Goal: Task Accomplishment & Management: Use online tool/utility

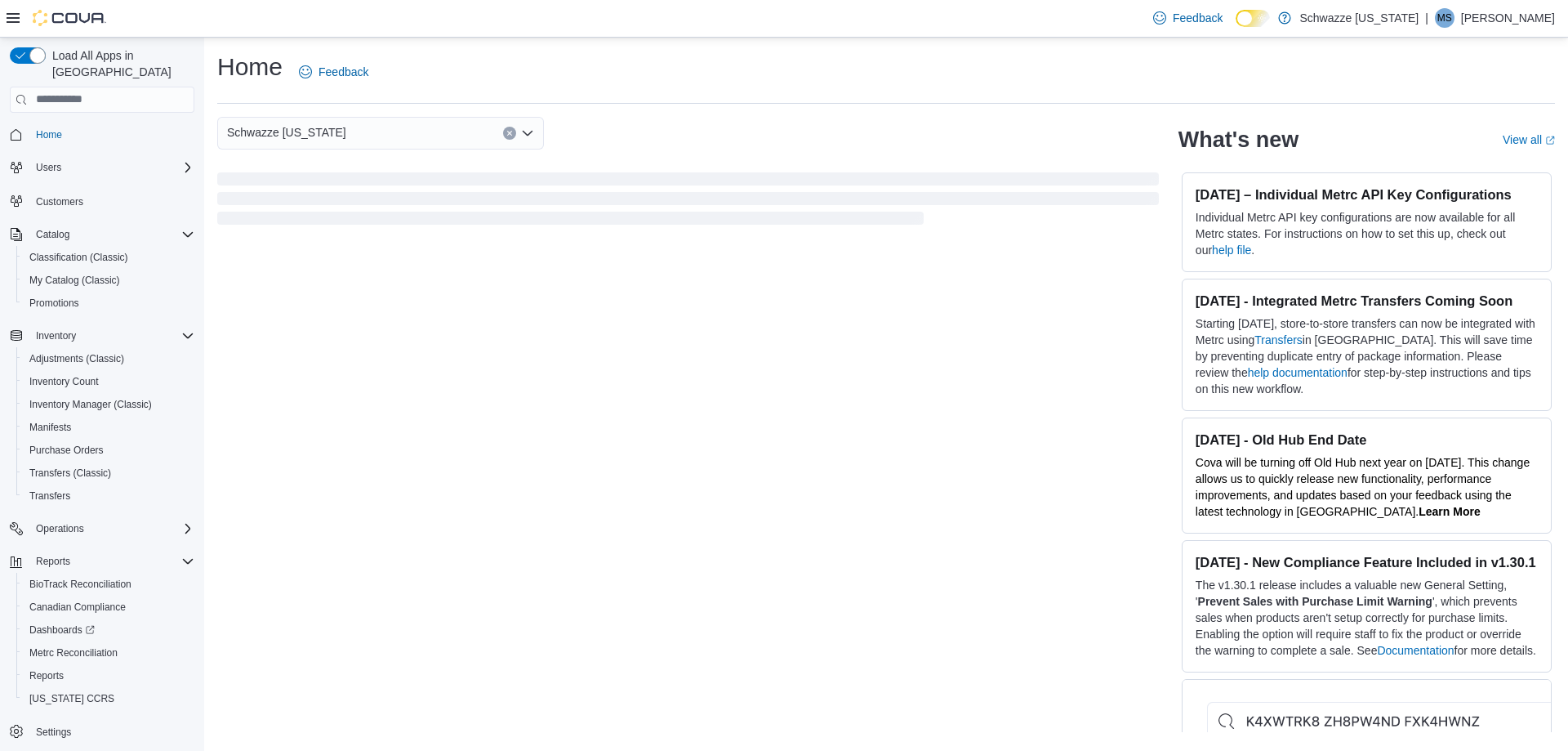
click at [8, 22] on icon at bounding box center [13, 18] width 13 height 13
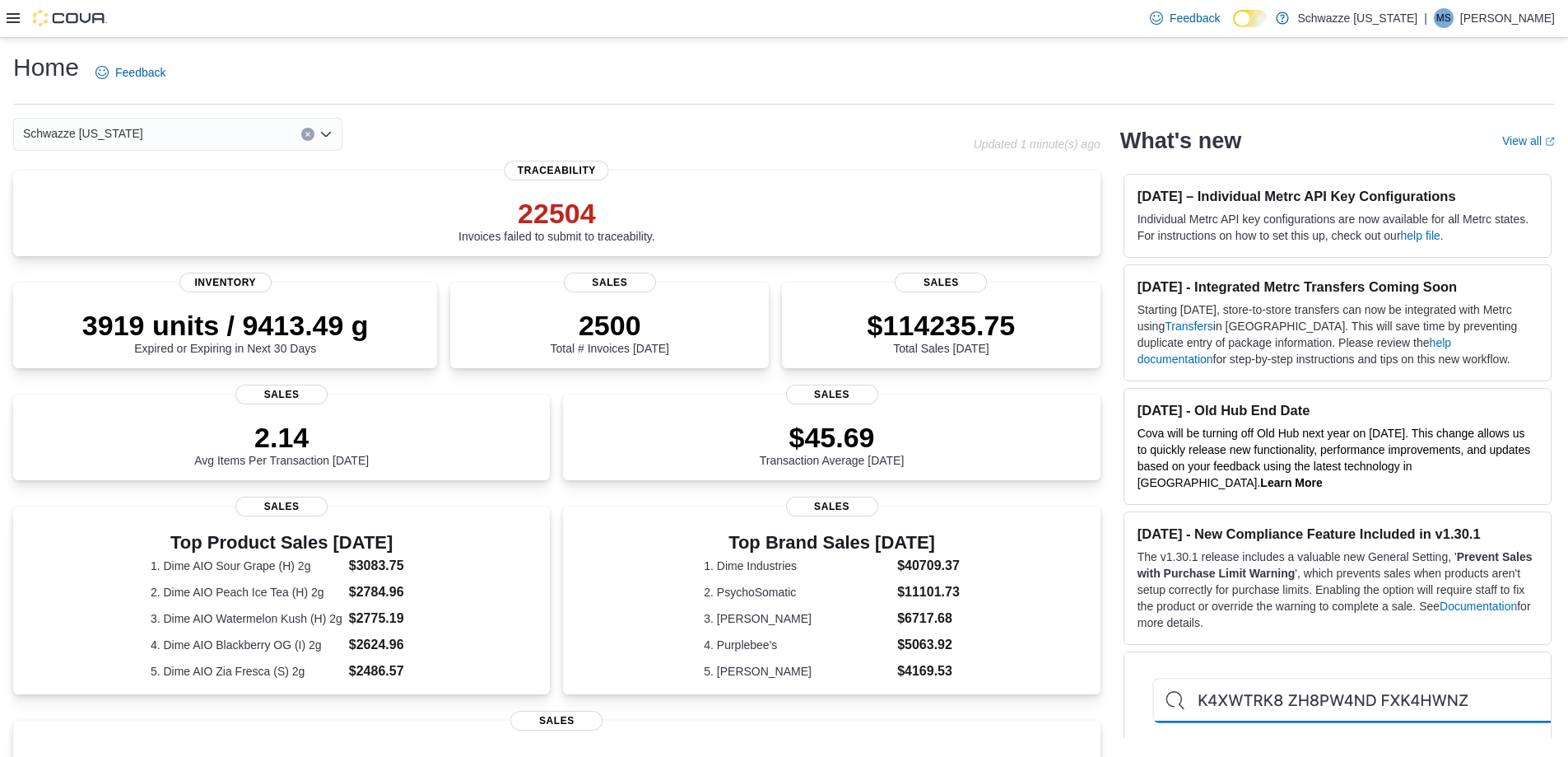
click at [9, 22] on icon at bounding box center [13, 18] width 13 height 13
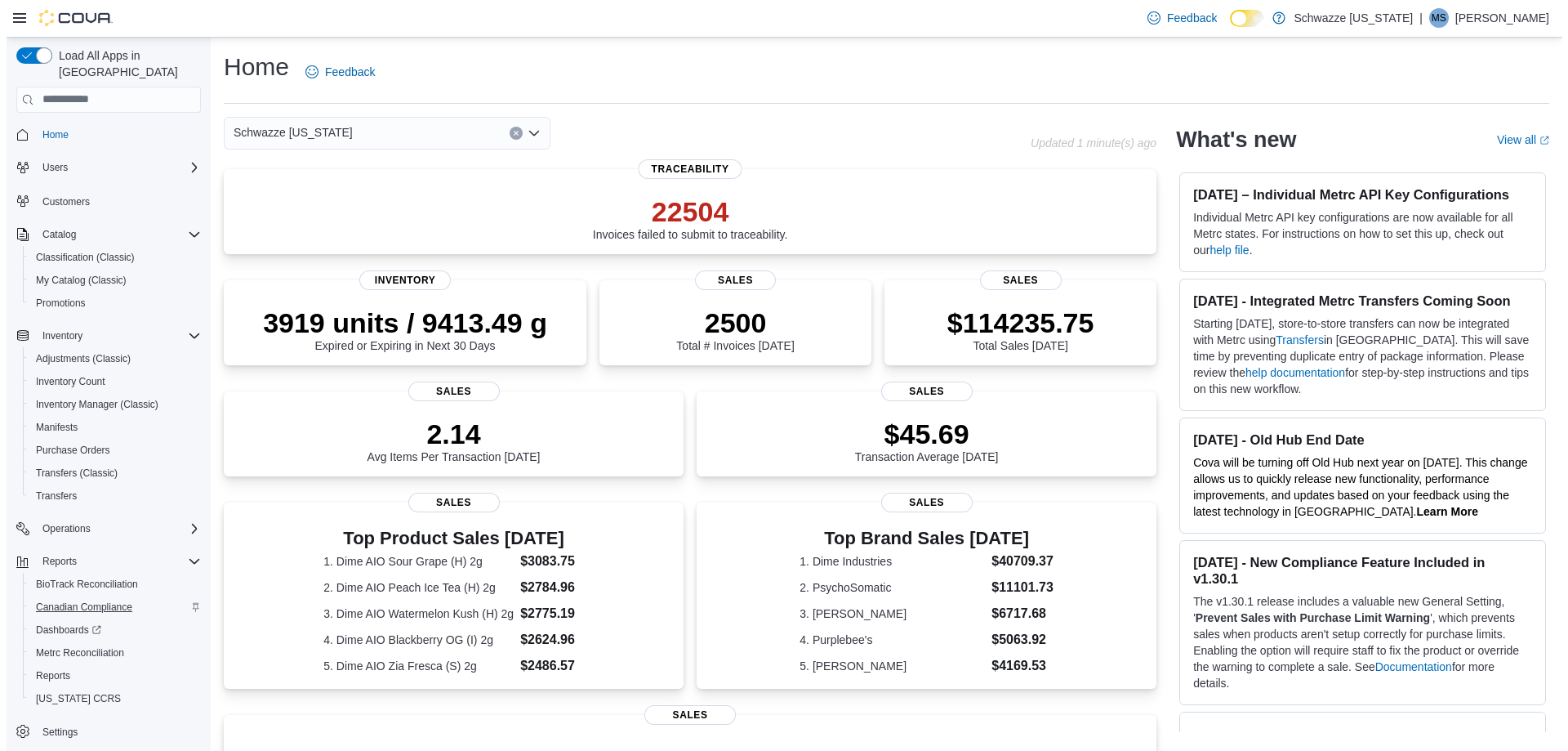
scroll to position [2, 0]
click at [42, 667] on span "Reports" at bounding box center [46, 674] width 35 height 13
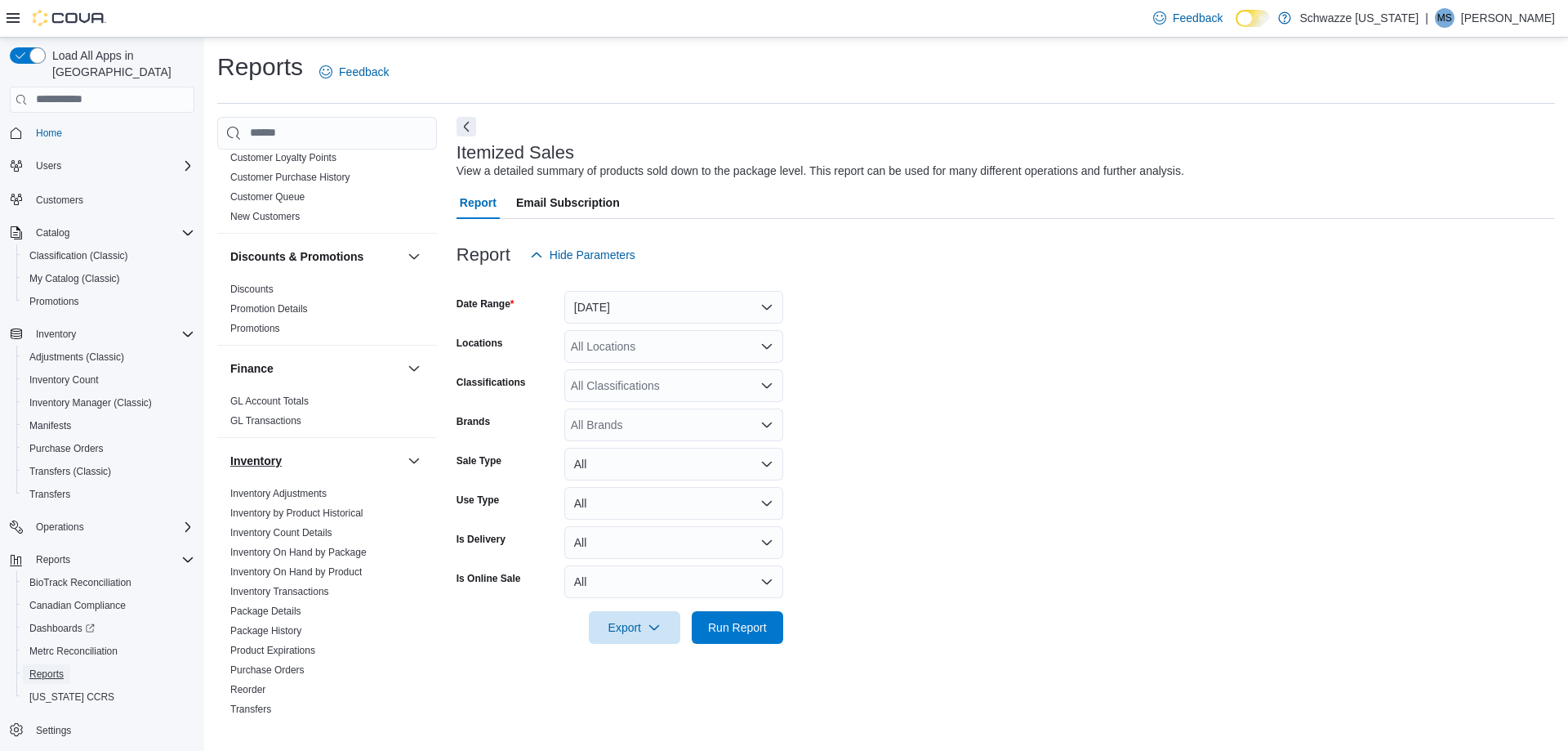
scroll to position [327, 0]
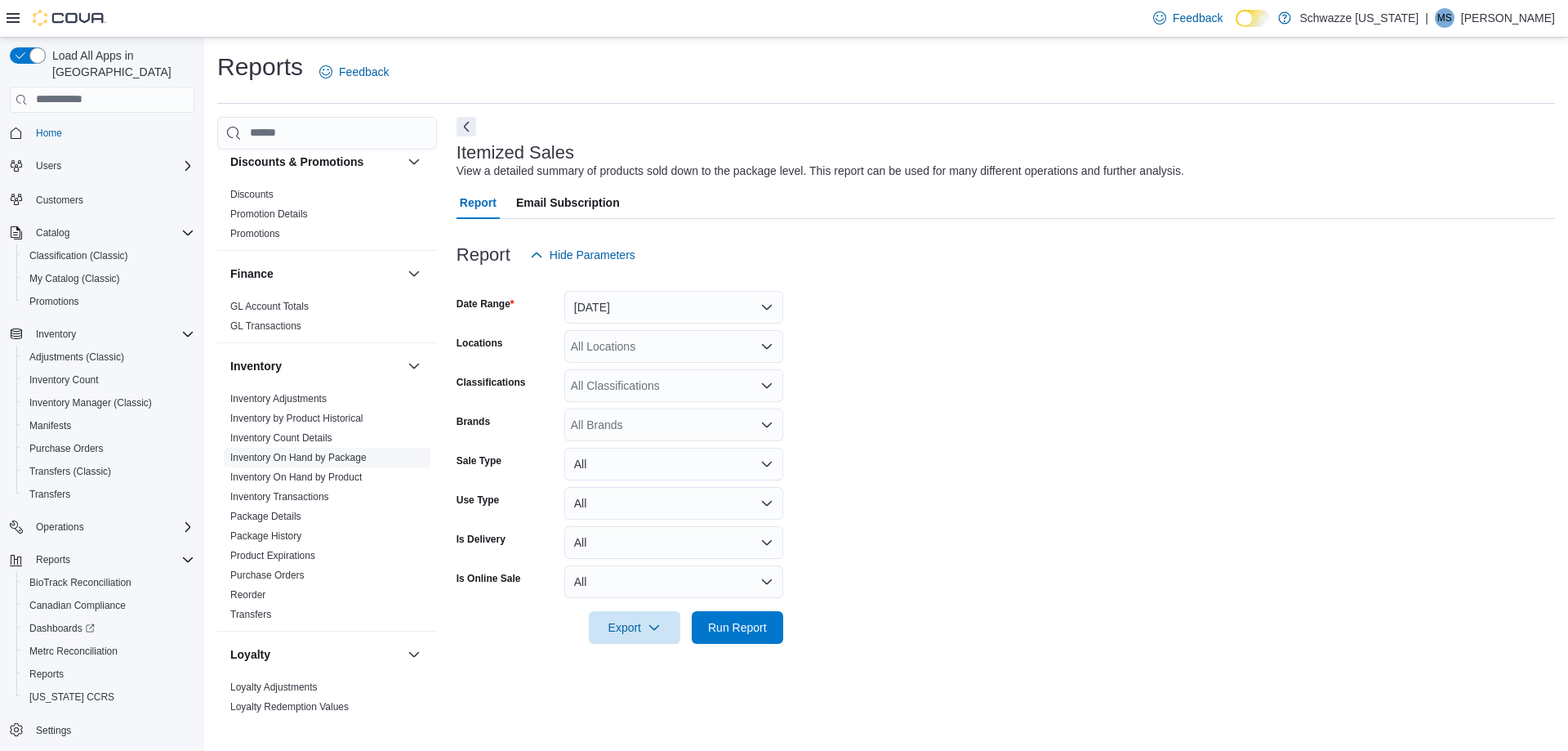
click at [304, 463] on span "Inventory On Hand by Package" at bounding box center [297, 457] width 136 height 13
click at [304, 456] on link "Inventory On Hand by Package" at bounding box center [297, 457] width 136 height 11
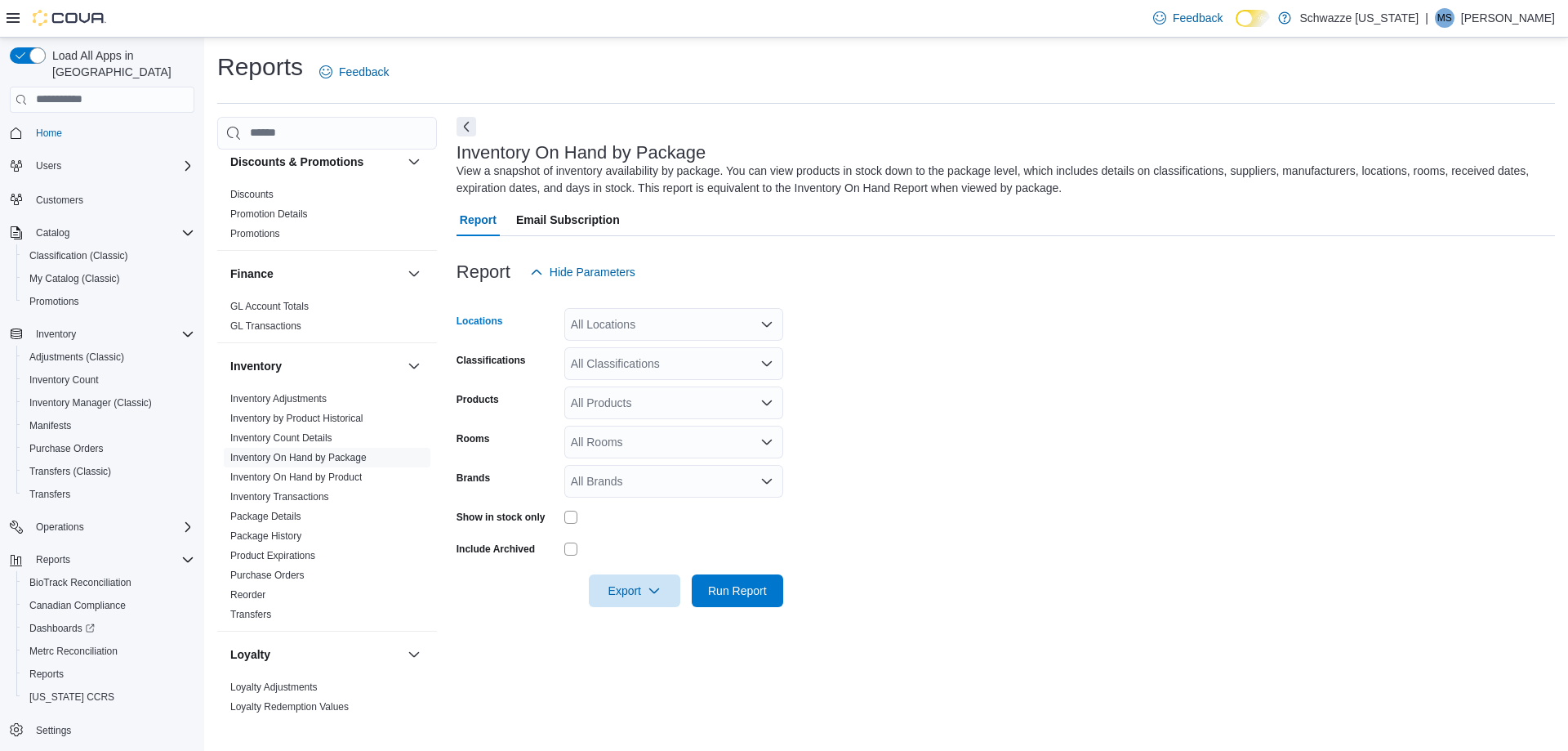
click at [670, 327] on div "All Locations" at bounding box center [673, 324] width 219 height 33
click at [1127, 416] on form "Locations All Locations Classifications All Classifications Products All Produc…" at bounding box center [1005, 447] width 1099 height 318
click at [631, 591] on span "Export" at bounding box center [634, 590] width 72 height 33
click at [643, 617] on span "Export to Excel" at bounding box center [637, 623] width 73 height 13
